Goal: Task Accomplishment & Management: Use online tool/utility

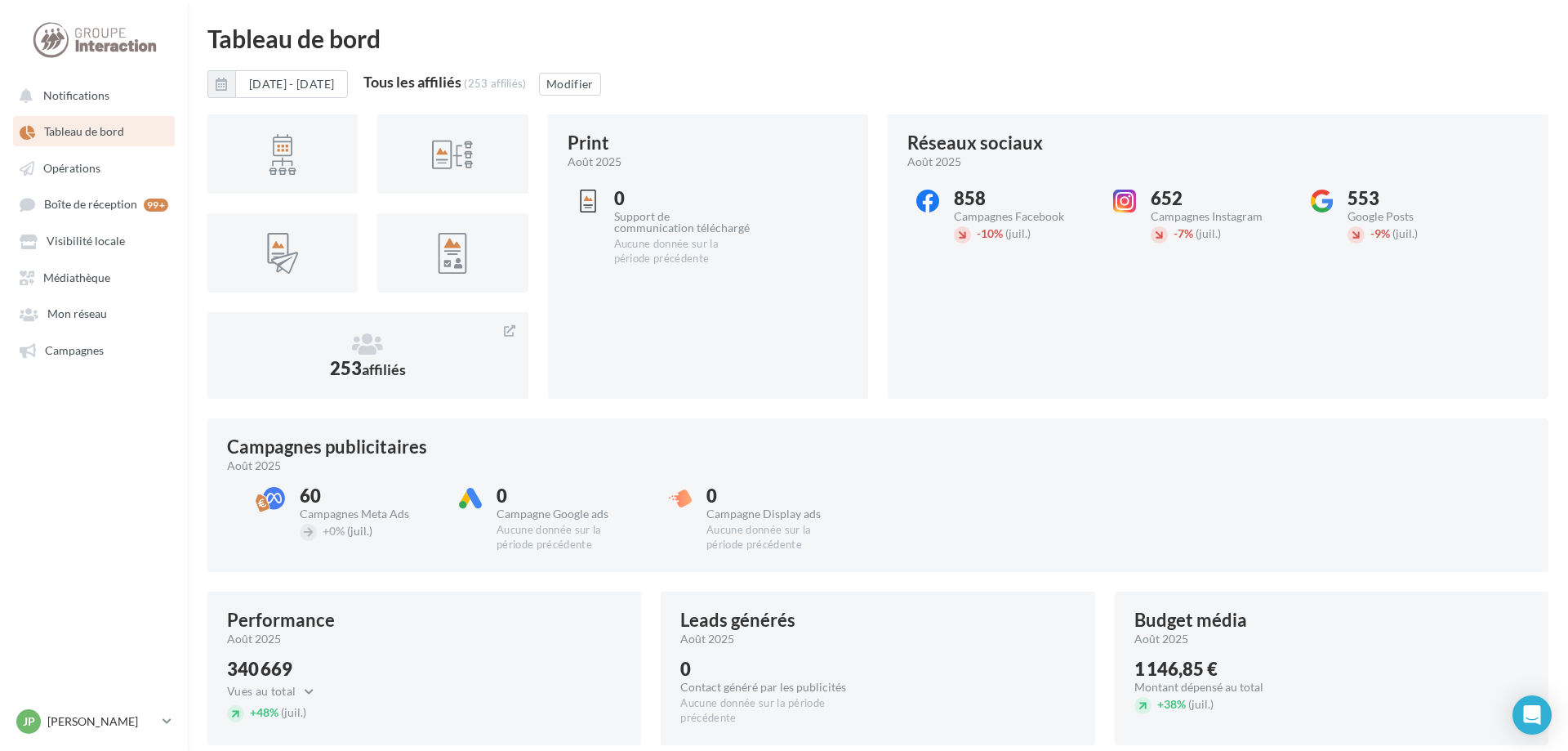
click at [106, 184] on ul "Notifications Tableau de bord Opérations Boîte de réception 99+ Médiathèque" at bounding box center [93, 222] width 186 height 298
click at [96, 175] on span "Opérations" at bounding box center [72, 168] width 57 height 14
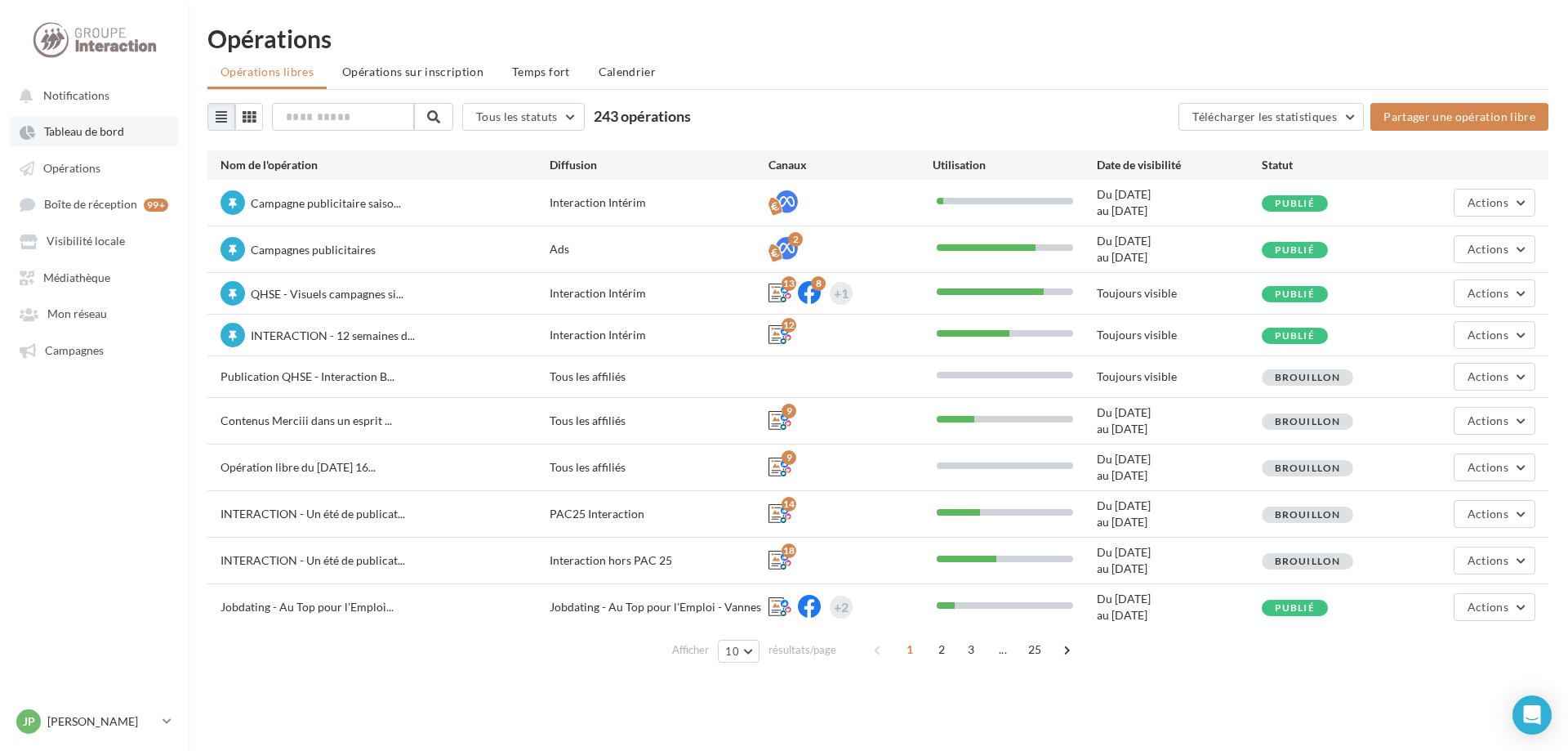
click at [66, 135] on span "Tableau de bord" at bounding box center [84, 132] width 80 height 14
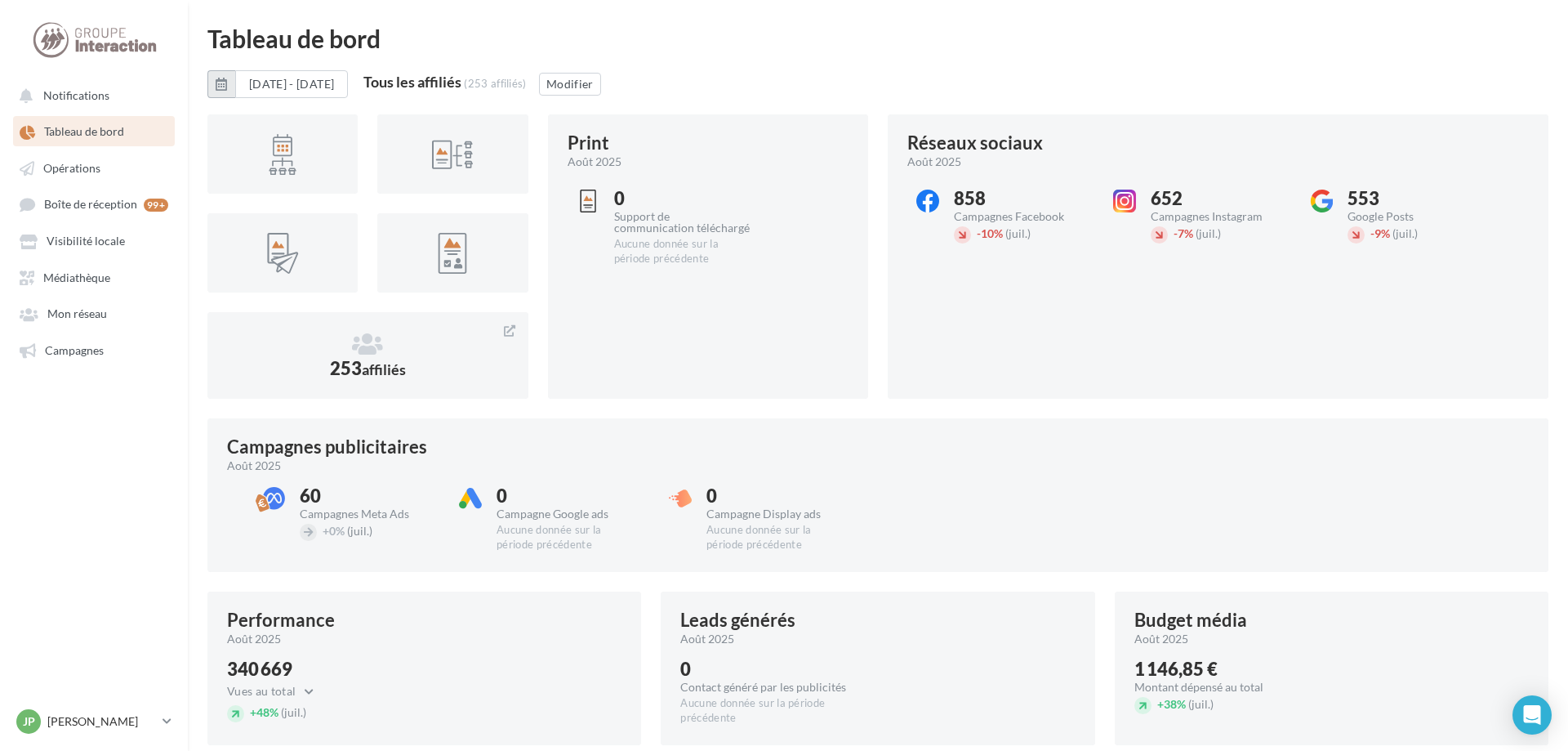
click at [216, 83] on button "button" at bounding box center [221, 84] width 28 height 28
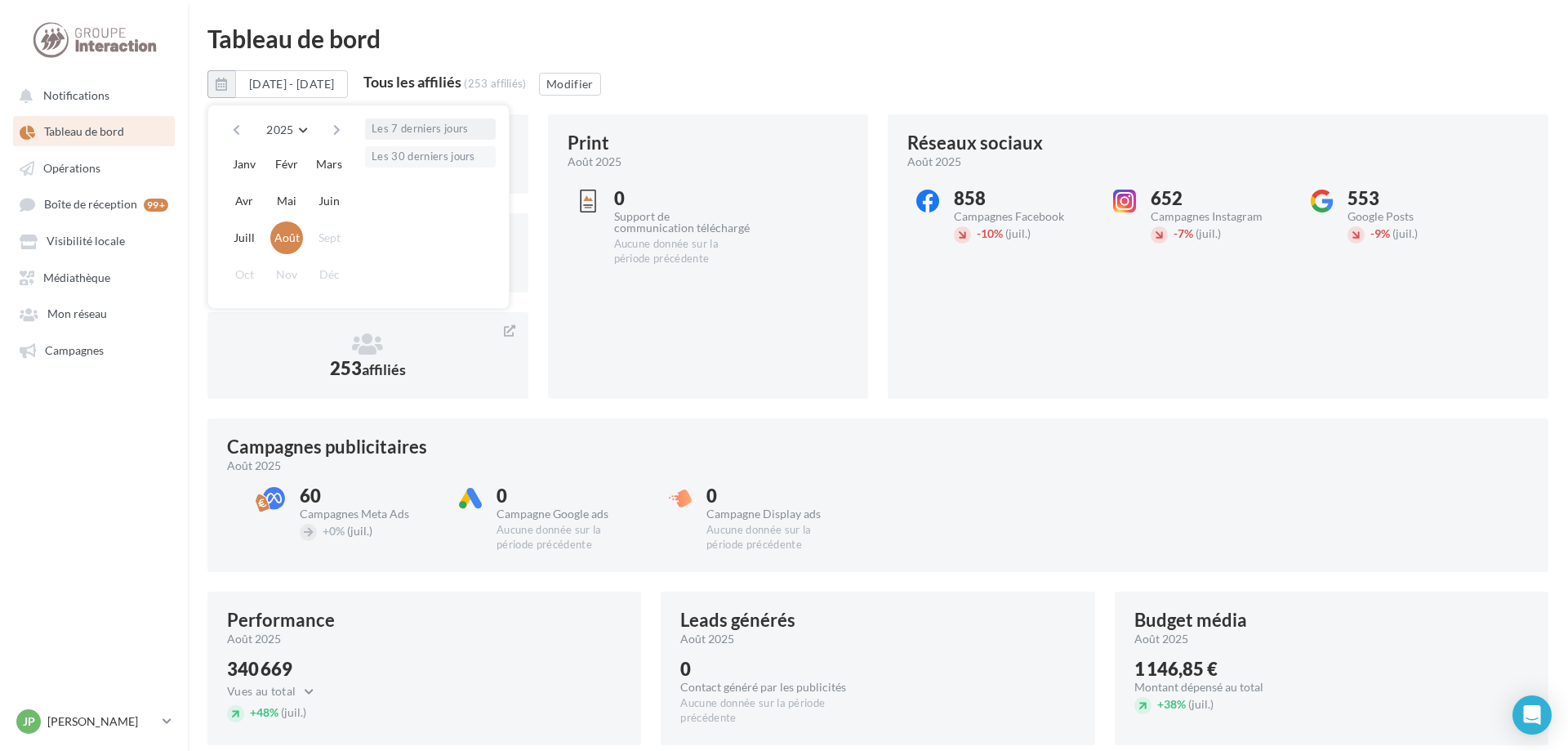
click at [379, 130] on button "Les 7 derniers jours" at bounding box center [430, 129] width 131 height 21
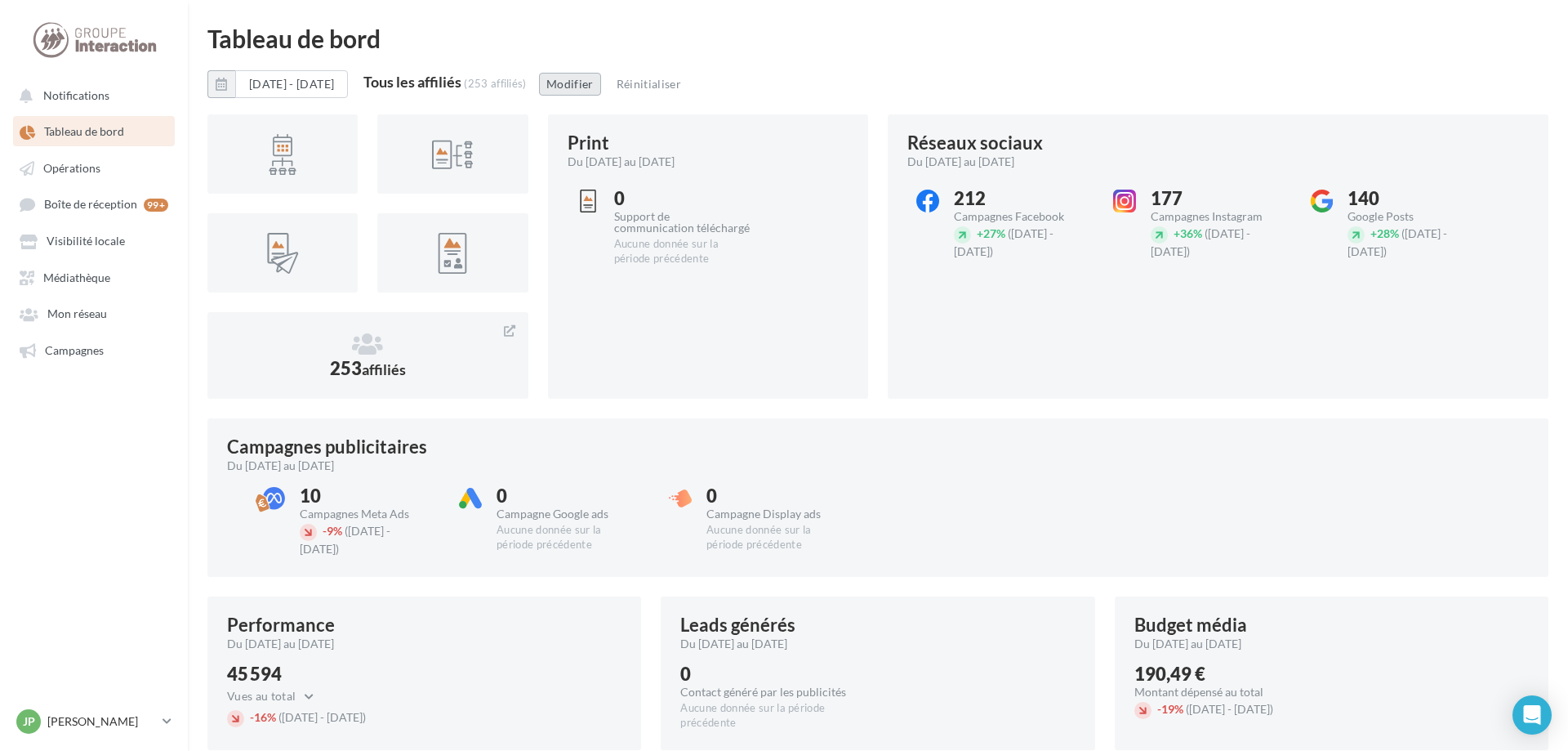
click at [601, 88] on button "Modifier" at bounding box center [569, 84] width 62 height 23
click at [94, 96] on span "Notifications" at bounding box center [75, 94] width 66 height 14
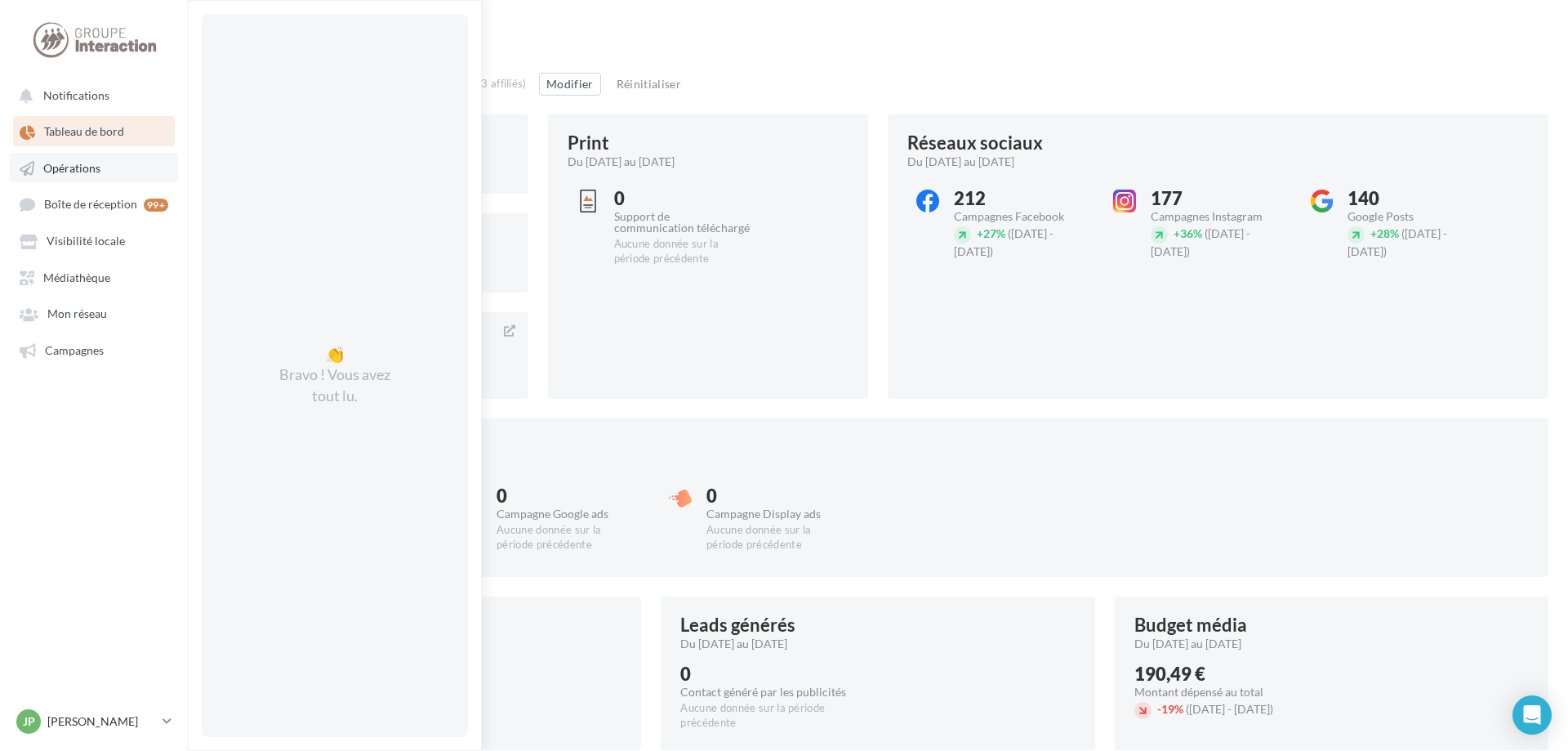
click at [72, 167] on span "Opérations" at bounding box center [72, 168] width 57 height 14
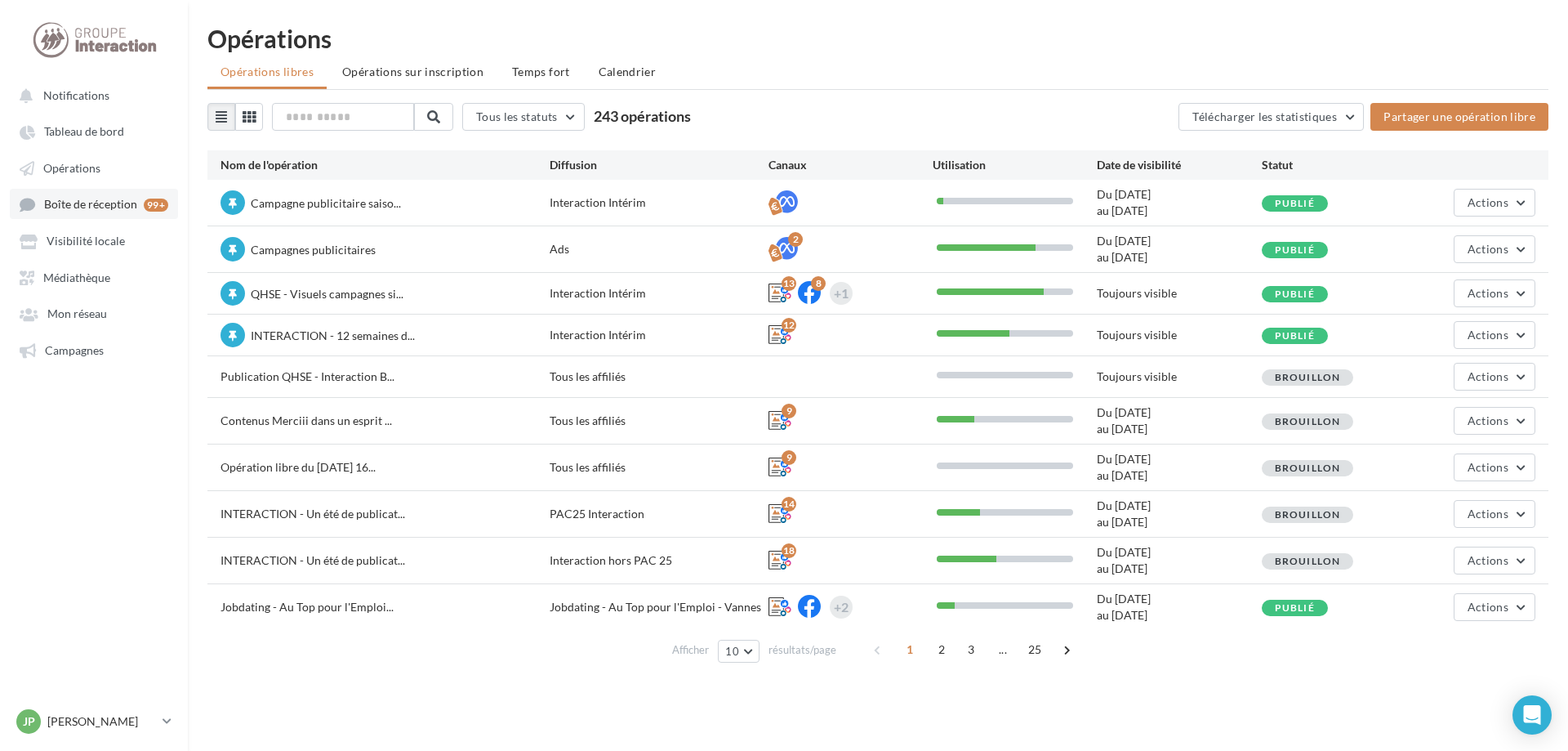
click at [69, 203] on span "Boîte de réception" at bounding box center [91, 204] width 93 height 14
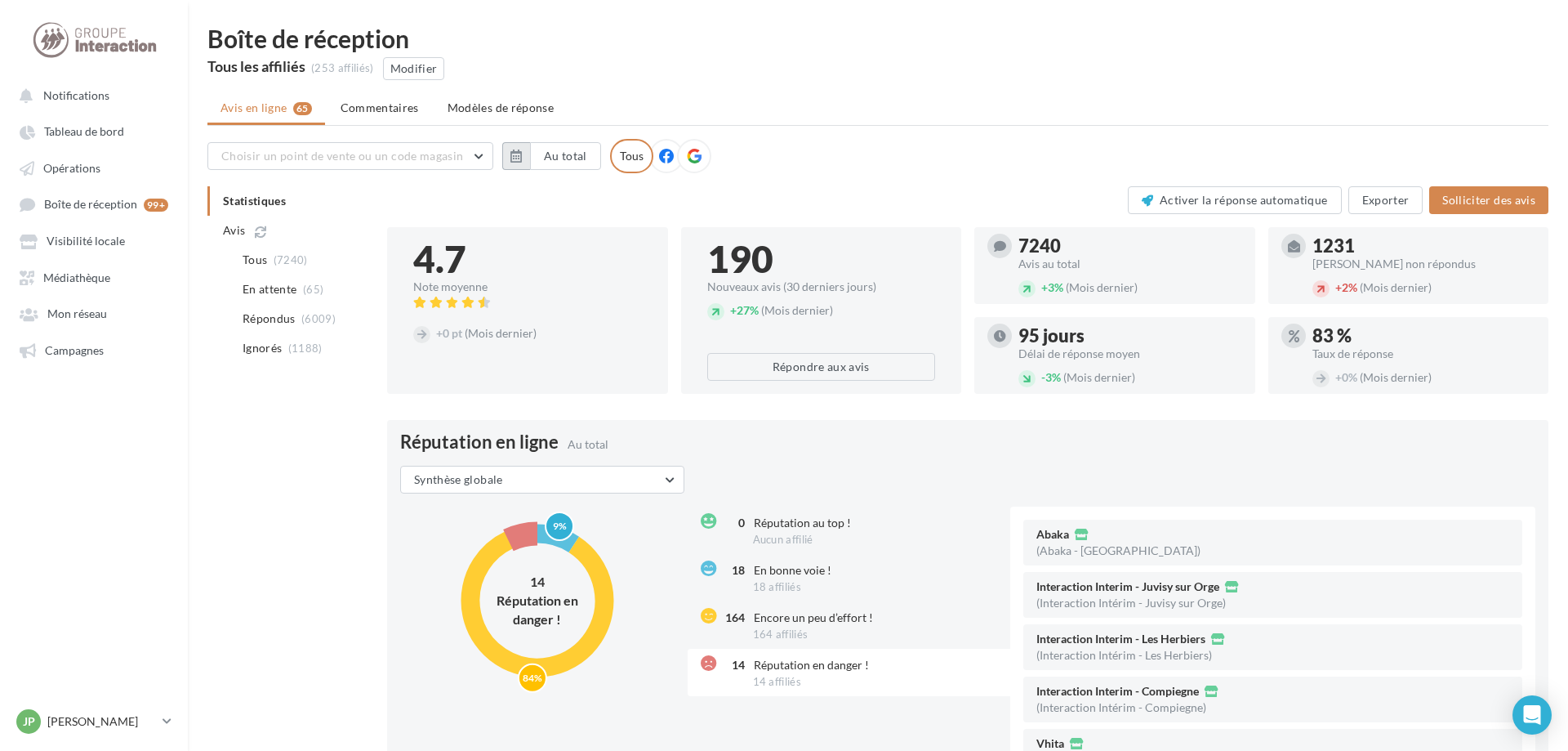
click at [517, 156] on icon "button" at bounding box center [516, 156] width 11 height 13
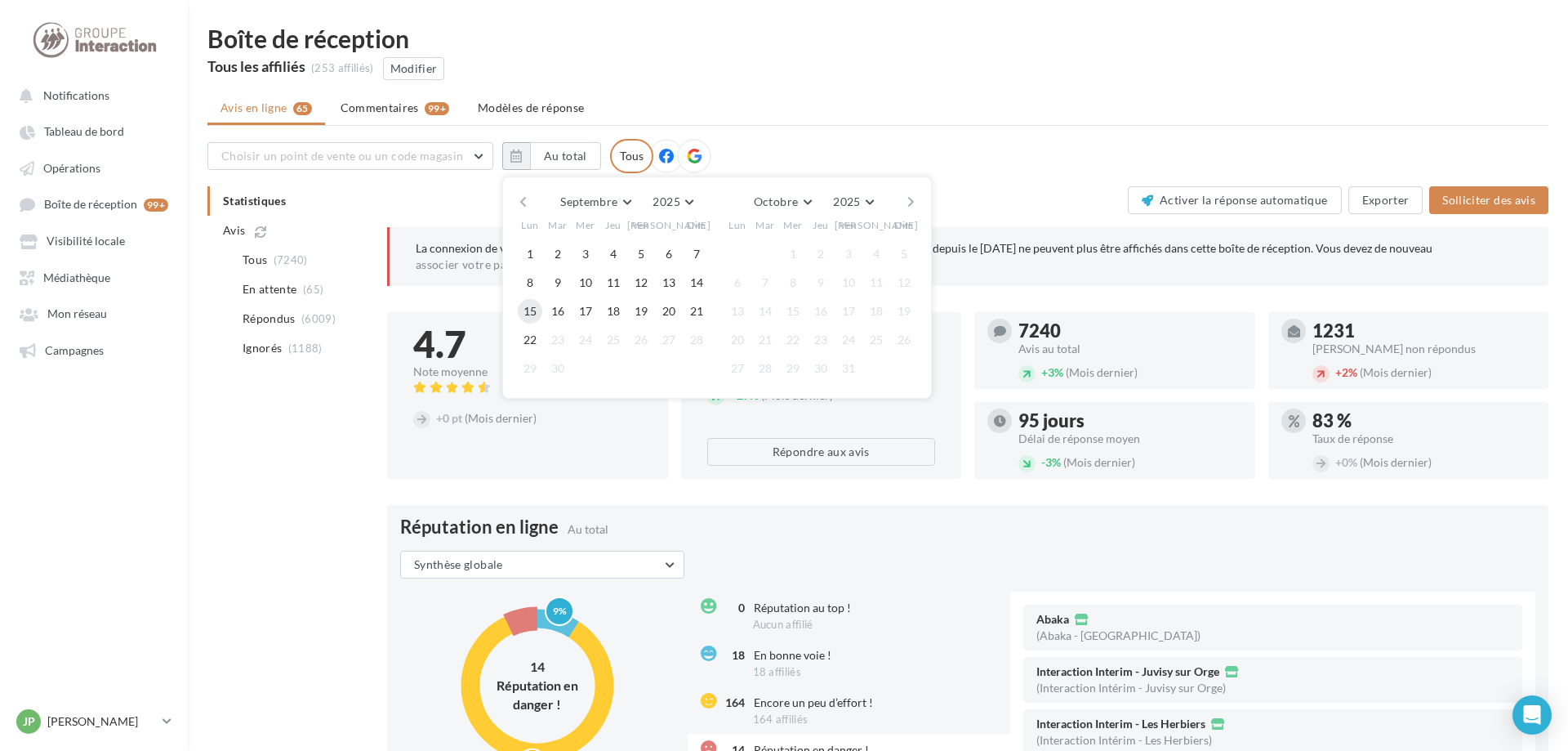
click at [527, 302] on button "15" at bounding box center [530, 311] width 25 height 25
click at [705, 304] on button "21" at bounding box center [697, 311] width 25 height 25
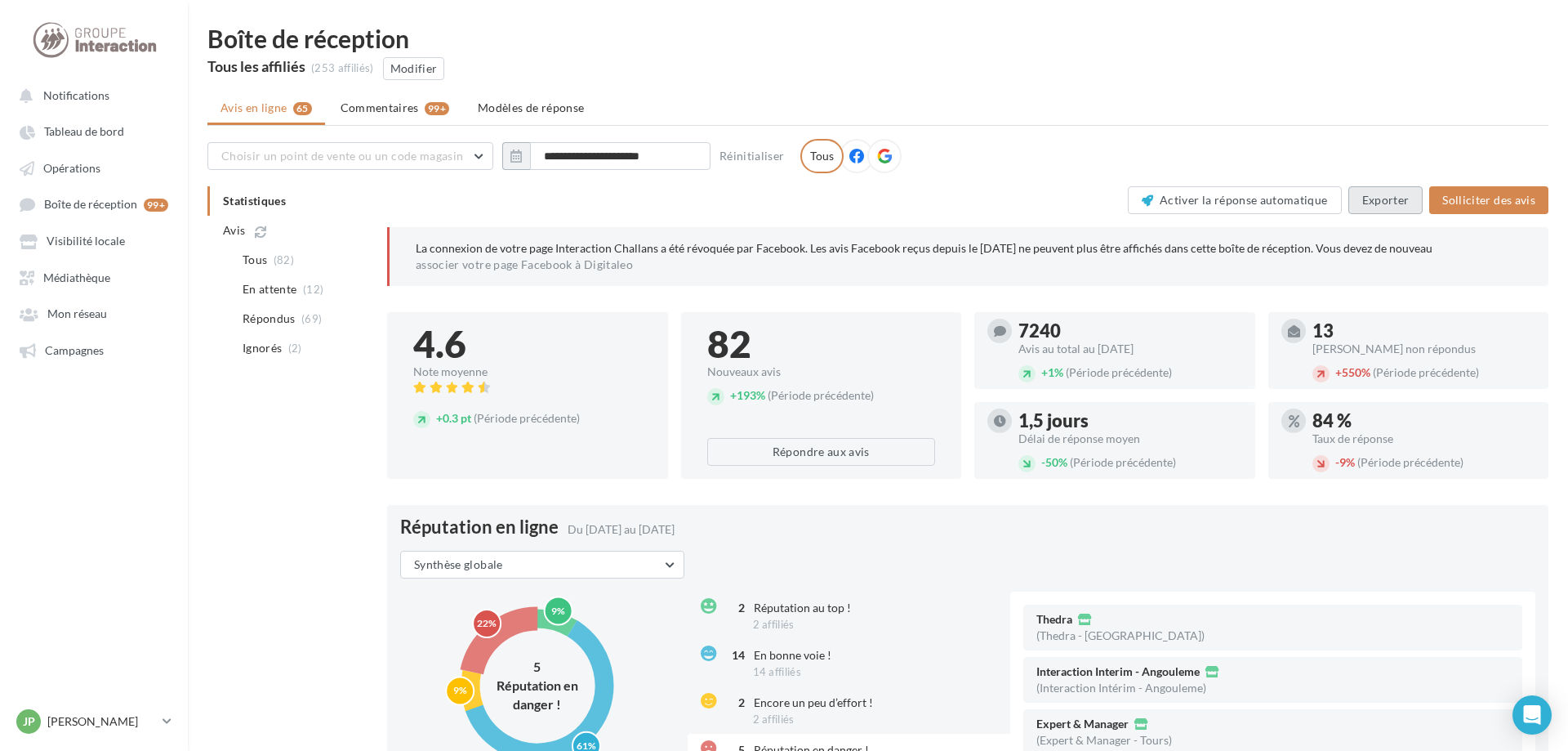
click at [1399, 198] on button "Exporter" at bounding box center [1386, 199] width 75 height 28
click at [1494, 59] on div "Tous les affiliés (253 affiliés) Modifier" at bounding box center [878, 69] width 1341 height 23
click at [76, 365] on link "Campagnes" at bounding box center [93, 349] width 168 height 30
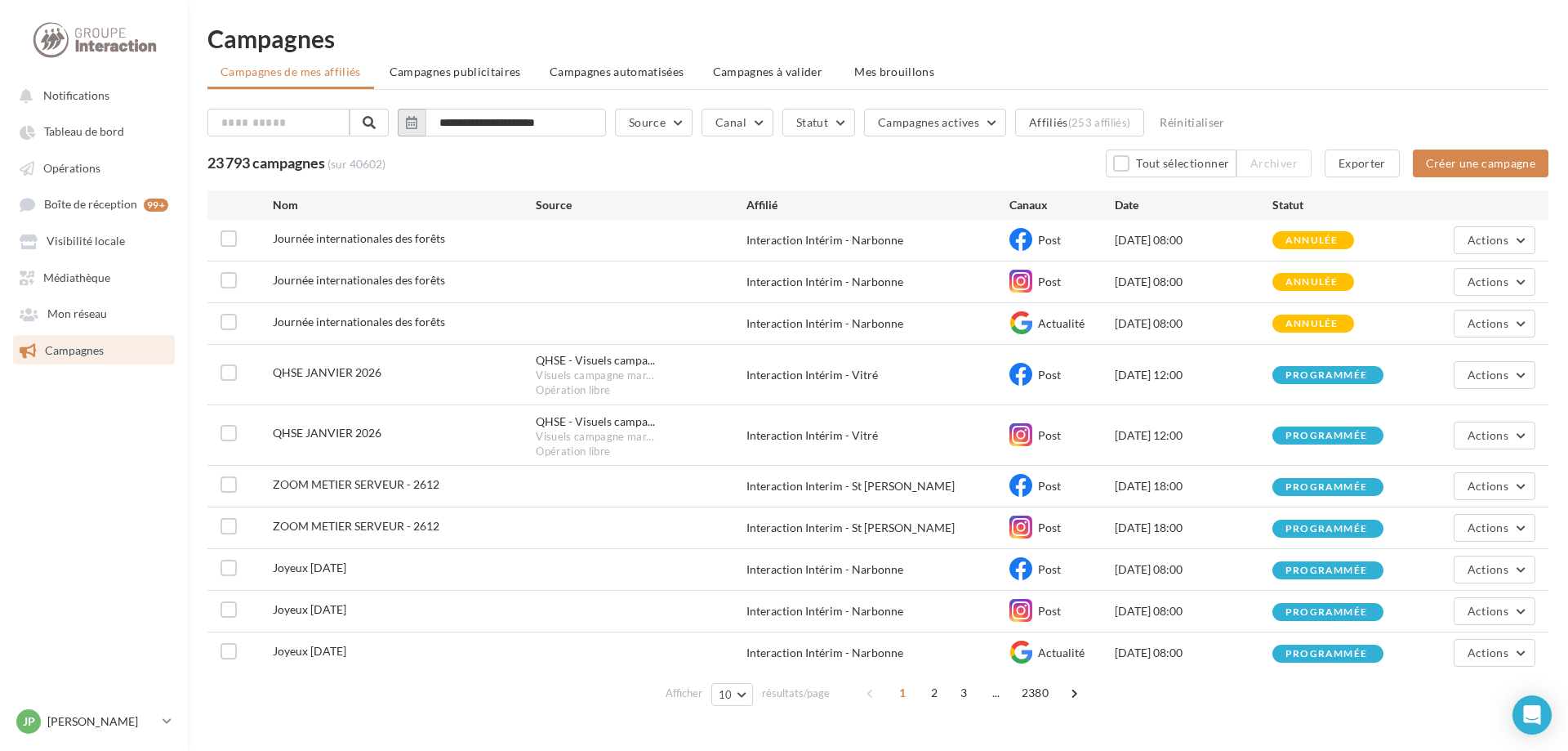
click at [418, 123] on icon "button" at bounding box center [412, 123] width 11 height 13
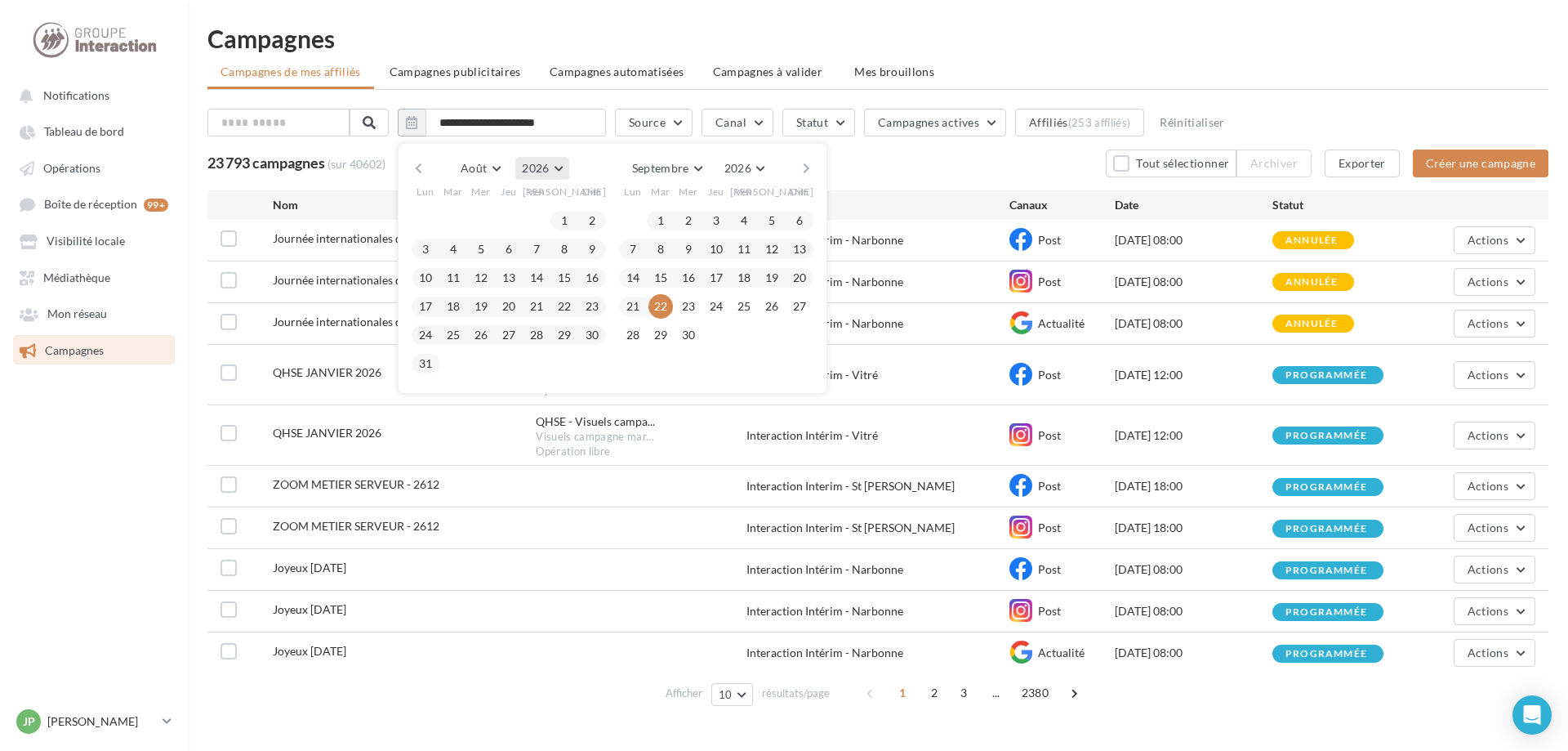
click at [566, 169] on button "2026" at bounding box center [542, 168] width 53 height 23
click at [524, 213] on button "2025" at bounding box center [512, 207] width 114 height 30
click at [646, 282] on button "15" at bounding box center [633, 278] width 25 height 25
click at [807, 275] on button "21" at bounding box center [800, 278] width 25 height 25
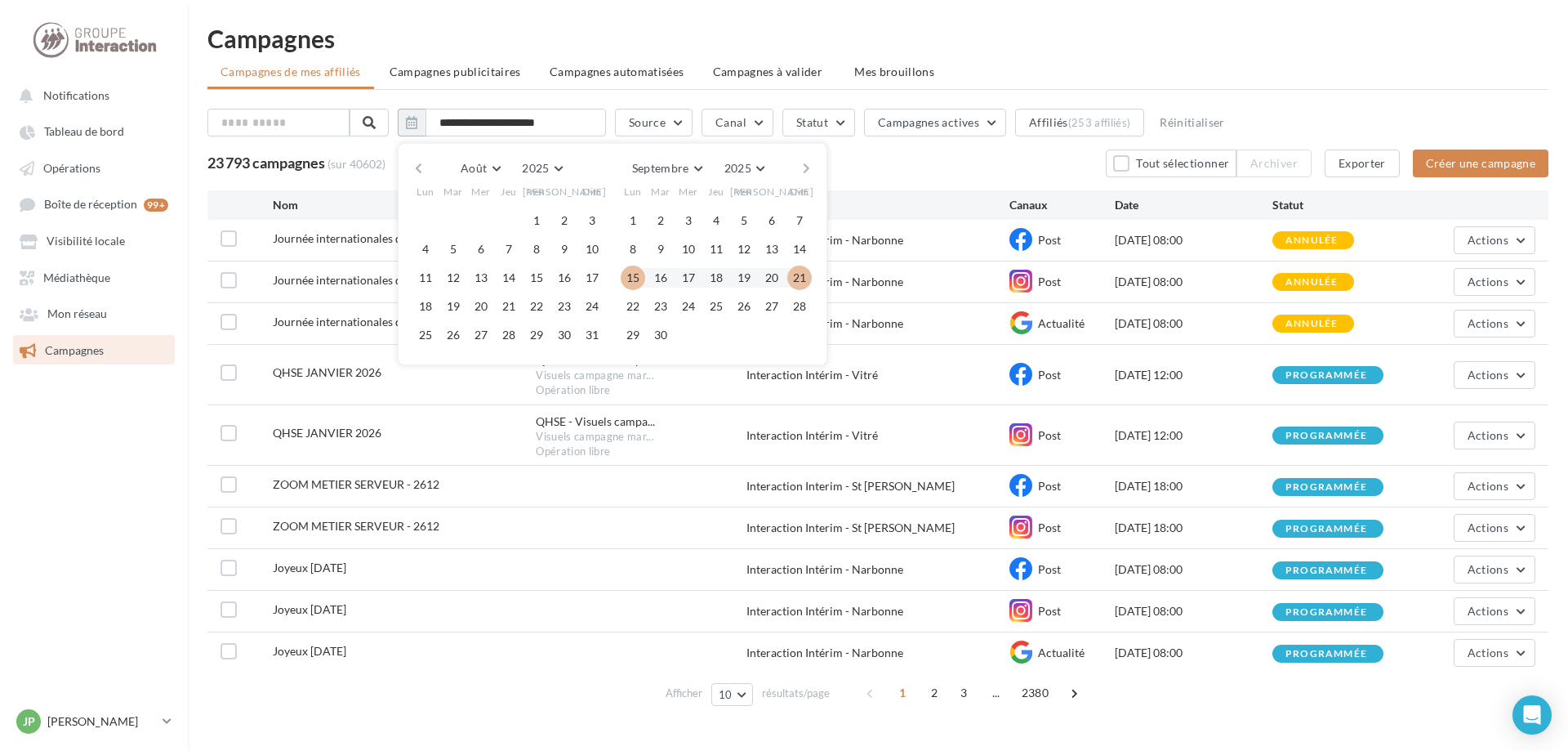
type input "**********"
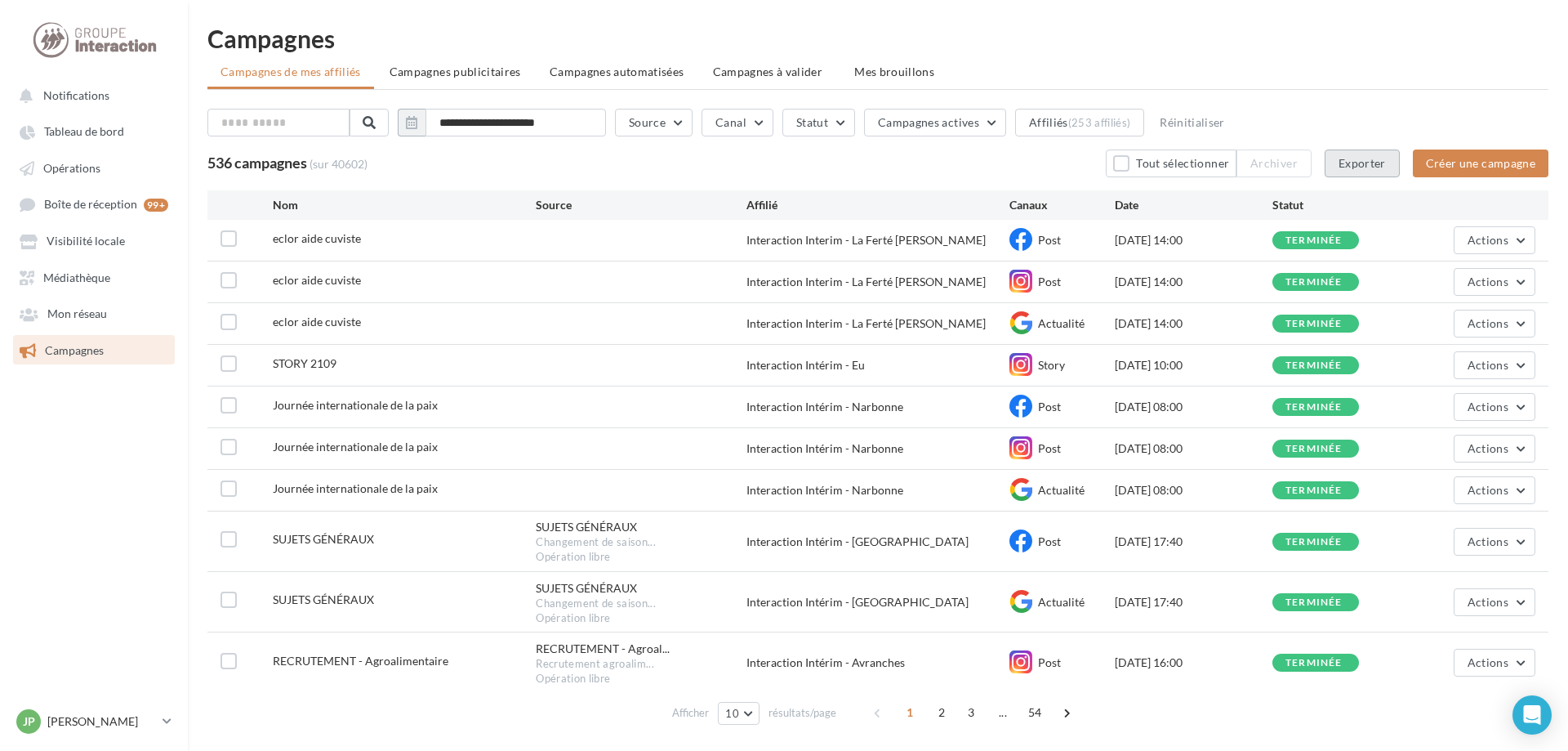
click at [1376, 166] on button "Exporter" at bounding box center [1362, 163] width 75 height 28
